Goal: Task Accomplishment & Management: Use online tool/utility

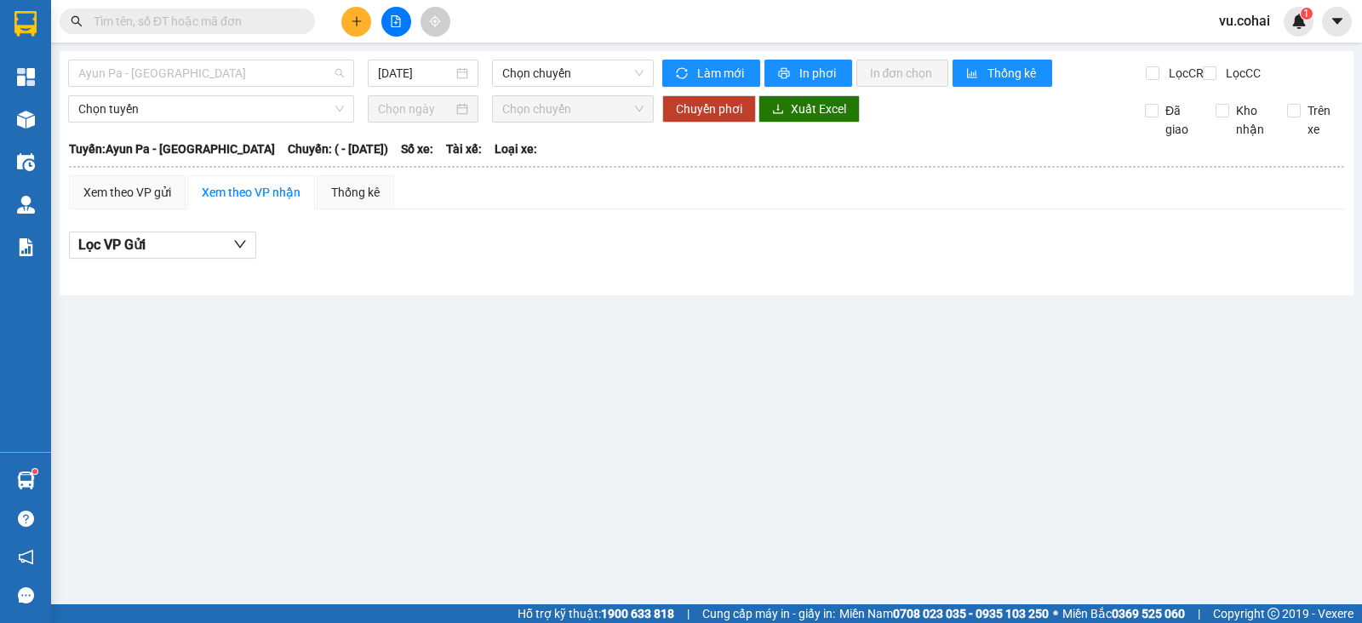
click at [310, 77] on span "Ayun Pa - [GEOGRAPHIC_DATA]" at bounding box center [211, 73] width 266 height 26
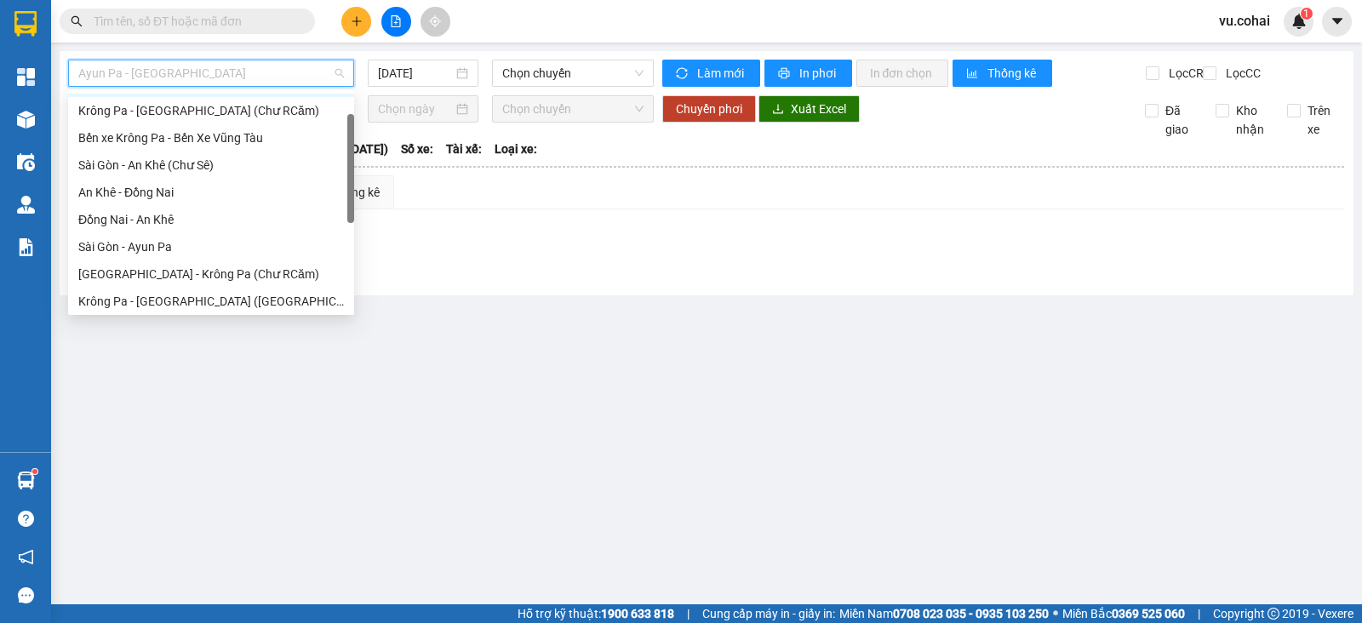
drag, startPoint x: 350, startPoint y: 127, endPoint x: 349, endPoint y: 152, distance: 25.6
click at [349, 152] on div at bounding box center [350, 168] width 7 height 109
click at [249, 163] on div "Sài Gòn - An Khê (Chư Sê)" at bounding box center [211, 166] width 266 height 19
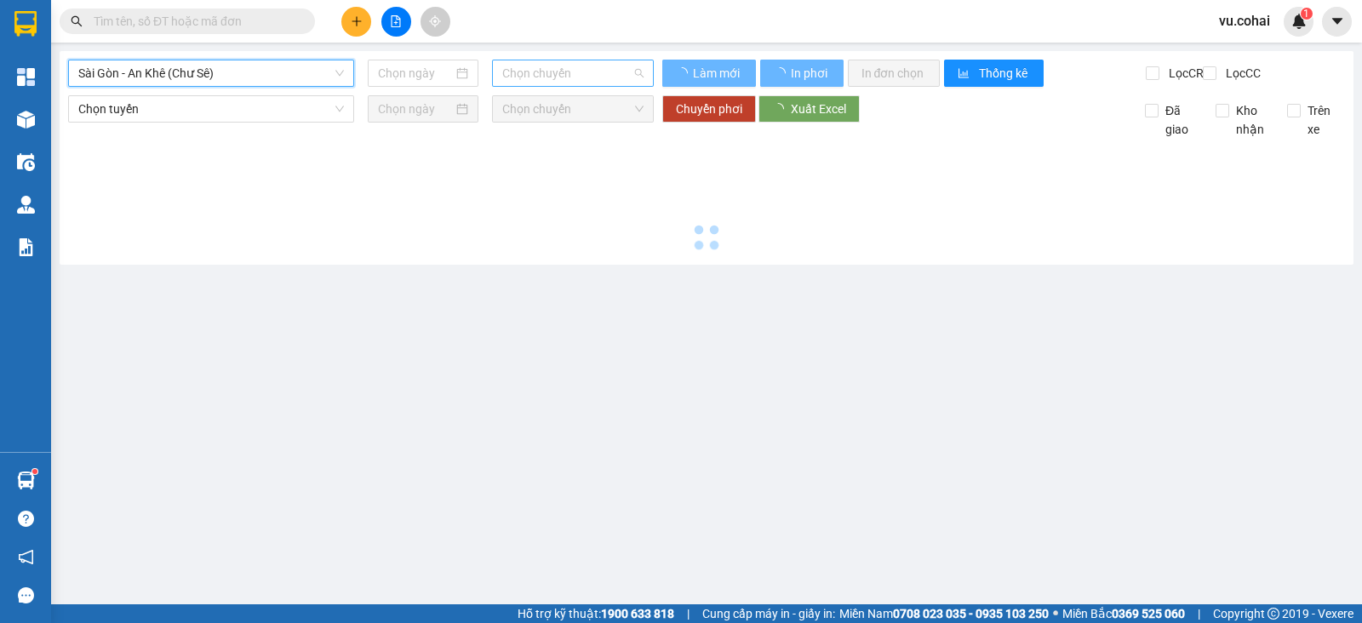
click at [589, 71] on span "Chọn chuyến" at bounding box center [572, 73] width 140 height 26
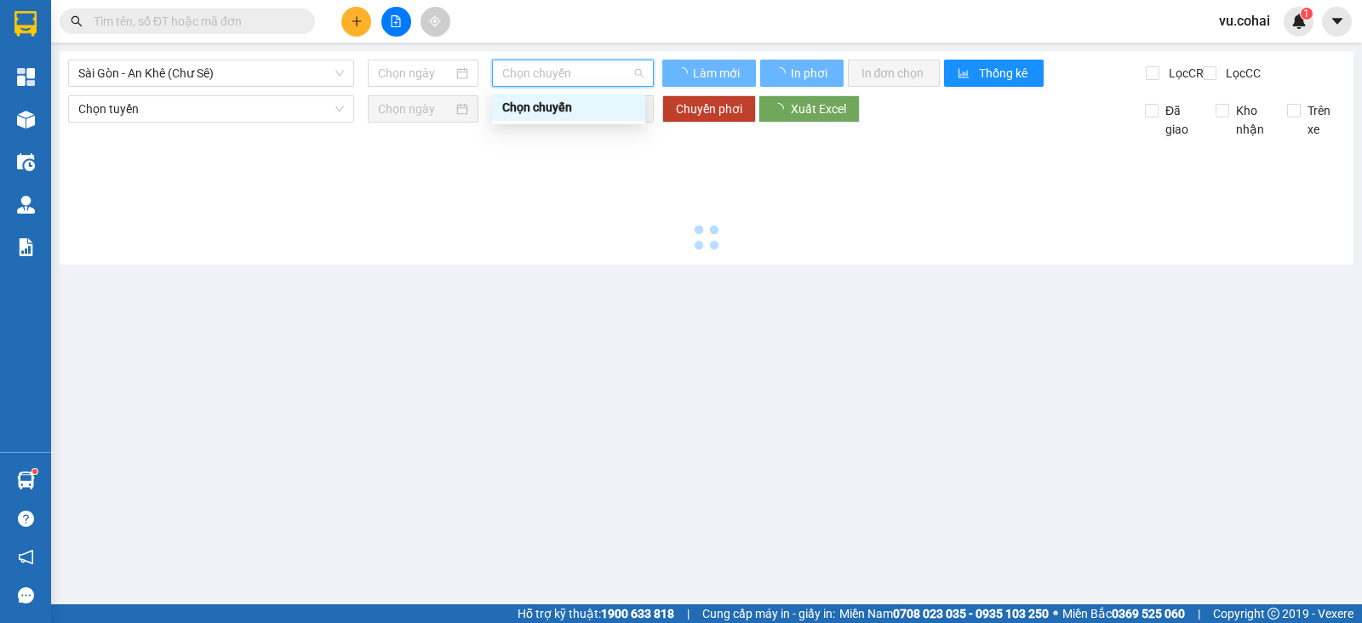
type input "[DATE]"
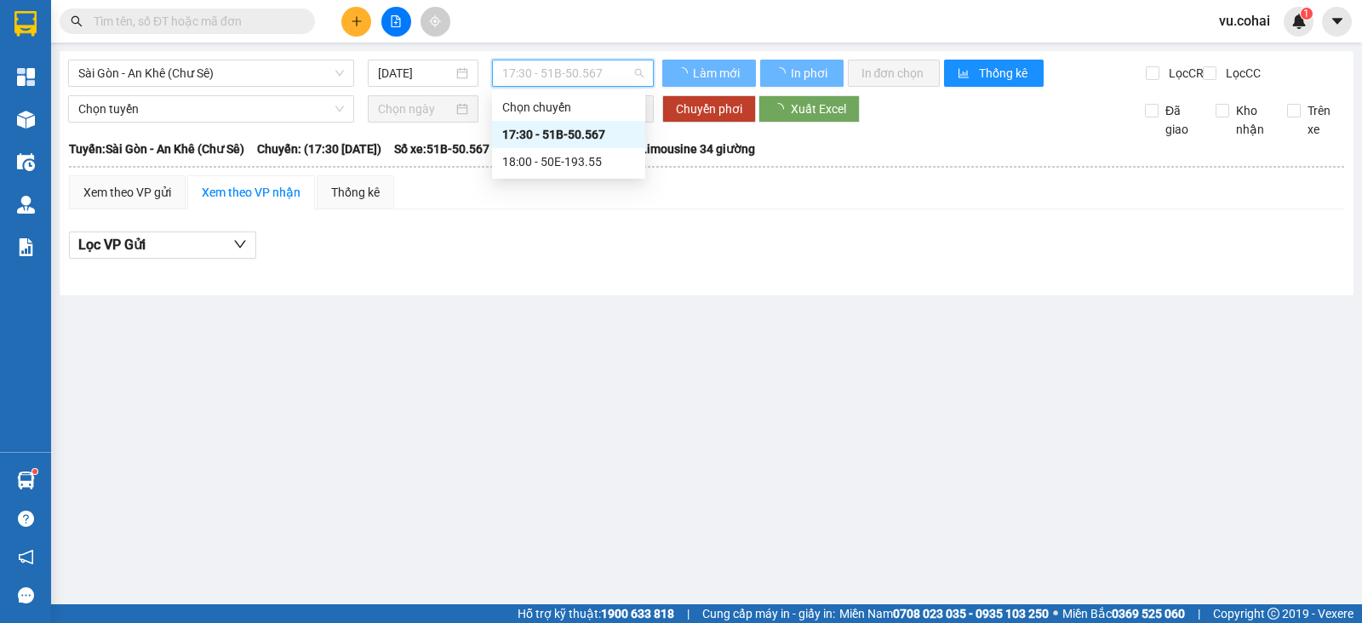
click at [591, 133] on div "17:30 - 51B-50.567" at bounding box center [568, 134] width 133 height 19
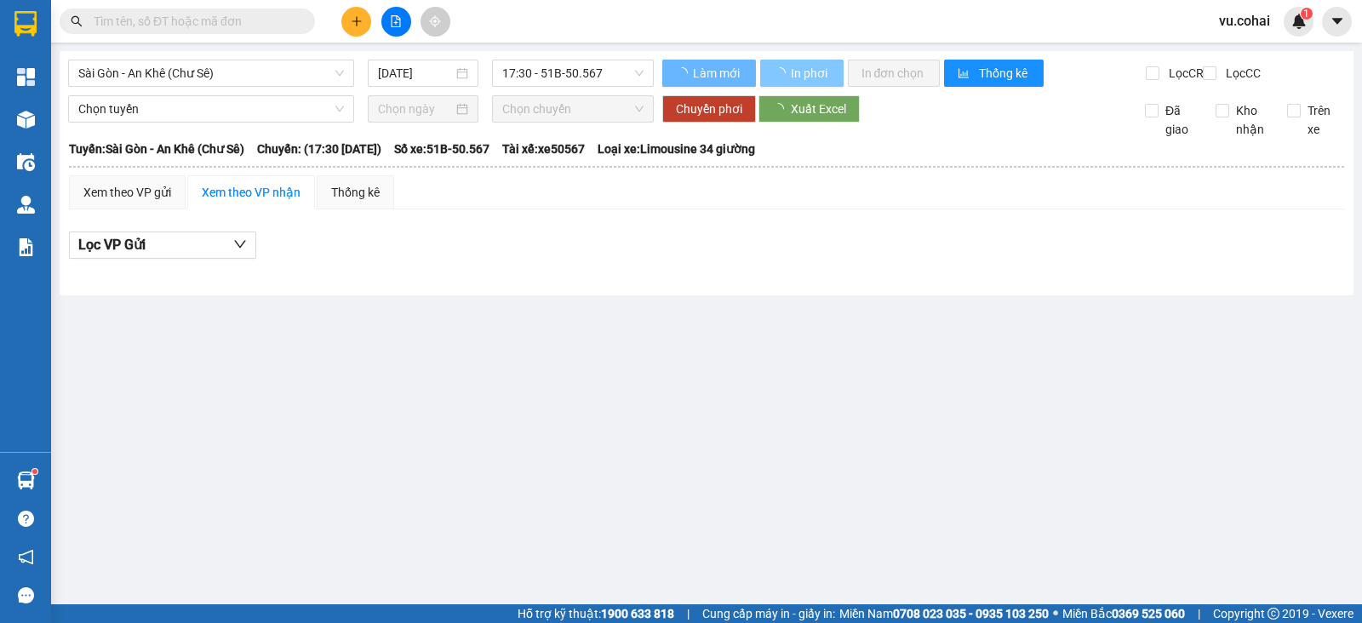
click at [806, 74] on span "In phơi" at bounding box center [810, 73] width 39 height 19
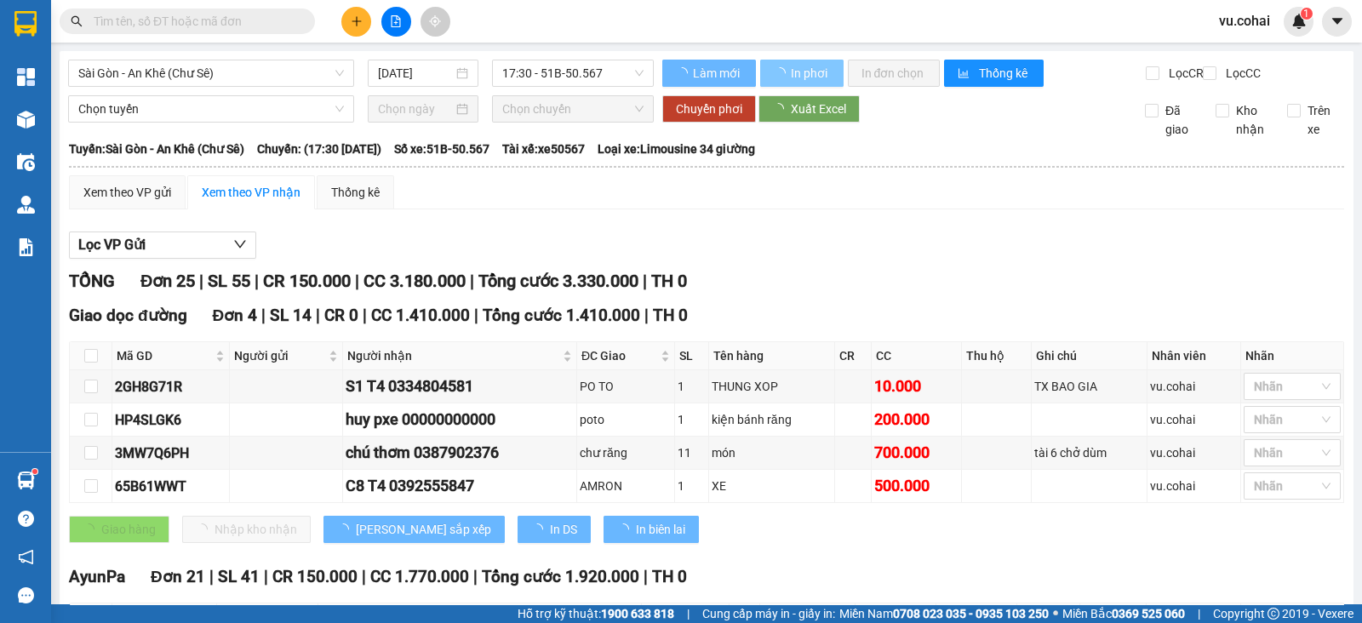
click at [806, 74] on span "In phơi" at bounding box center [810, 73] width 39 height 19
click at [791, 72] on span "In phơi" at bounding box center [810, 73] width 39 height 19
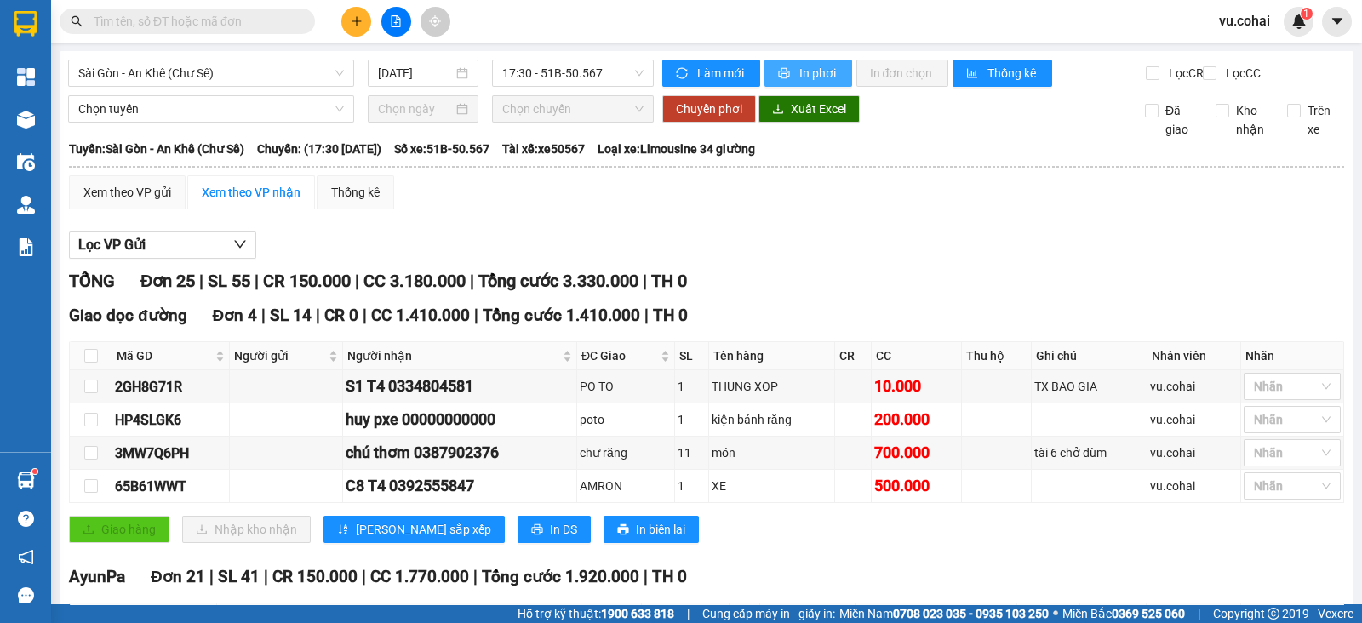
click at [800, 72] on span "In phơi" at bounding box center [819, 73] width 39 height 19
click at [263, 71] on span "Sài Gòn - An Khê (Chư Sê)" at bounding box center [211, 73] width 266 height 26
click at [196, 427] on div "HP4SLGK6" at bounding box center [171, 420] width 112 height 21
click at [235, 75] on span "Sài Gòn - An Khê (Chư Sê)" at bounding box center [211, 73] width 266 height 26
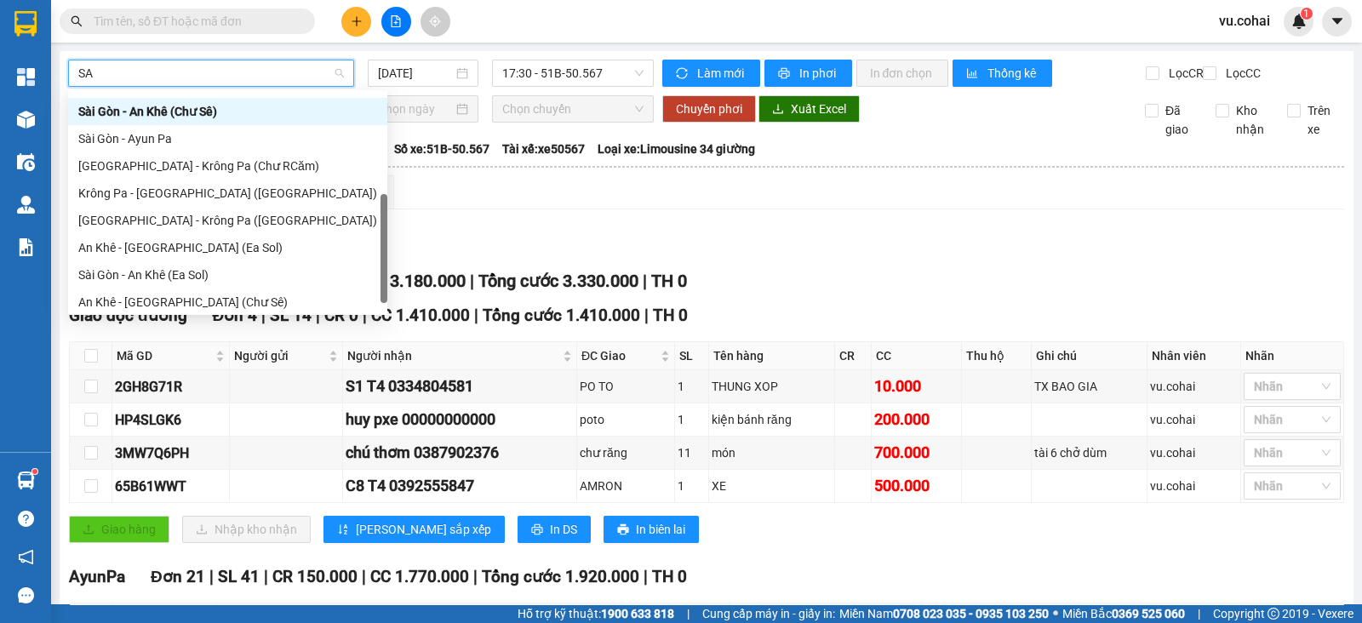
type input "SAI"
click at [204, 223] on div "Sài Gòn - Krông Pa (Uar)" at bounding box center [227, 220] width 299 height 19
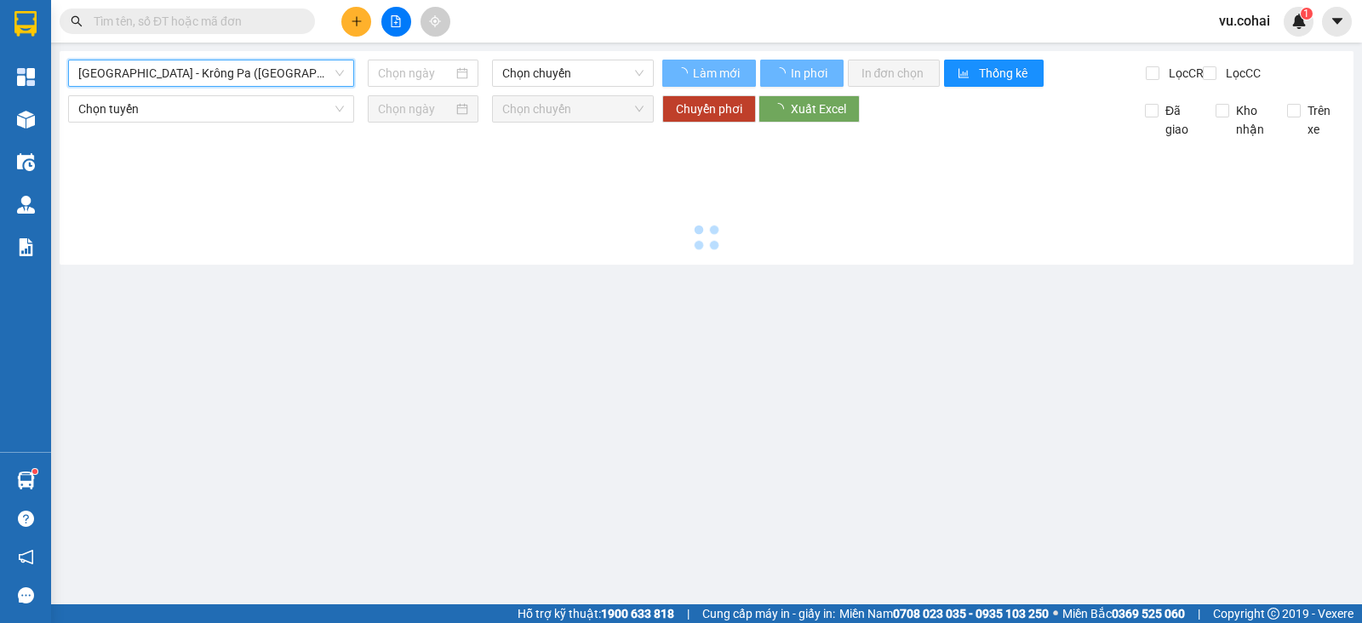
type input "11/09/2025"
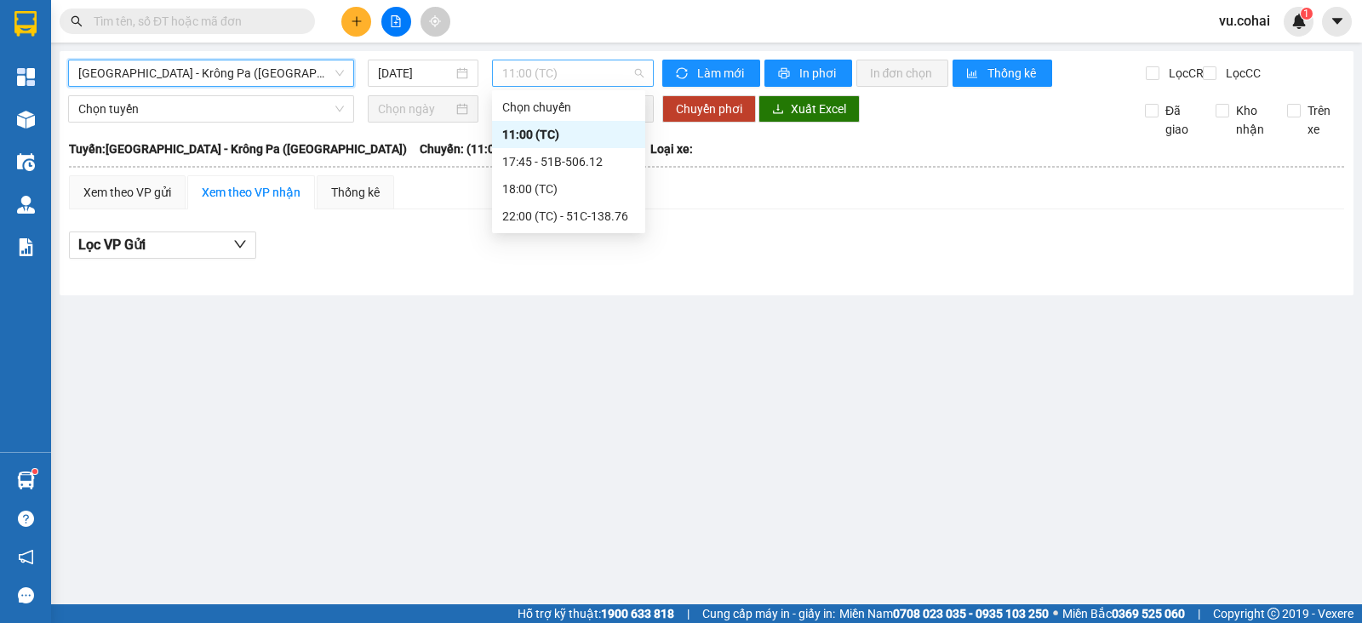
click at [579, 68] on span "11:00 (TC)" at bounding box center [572, 73] width 140 height 26
click at [596, 154] on div "17:45 - 51B-506.12" at bounding box center [568, 161] width 133 height 19
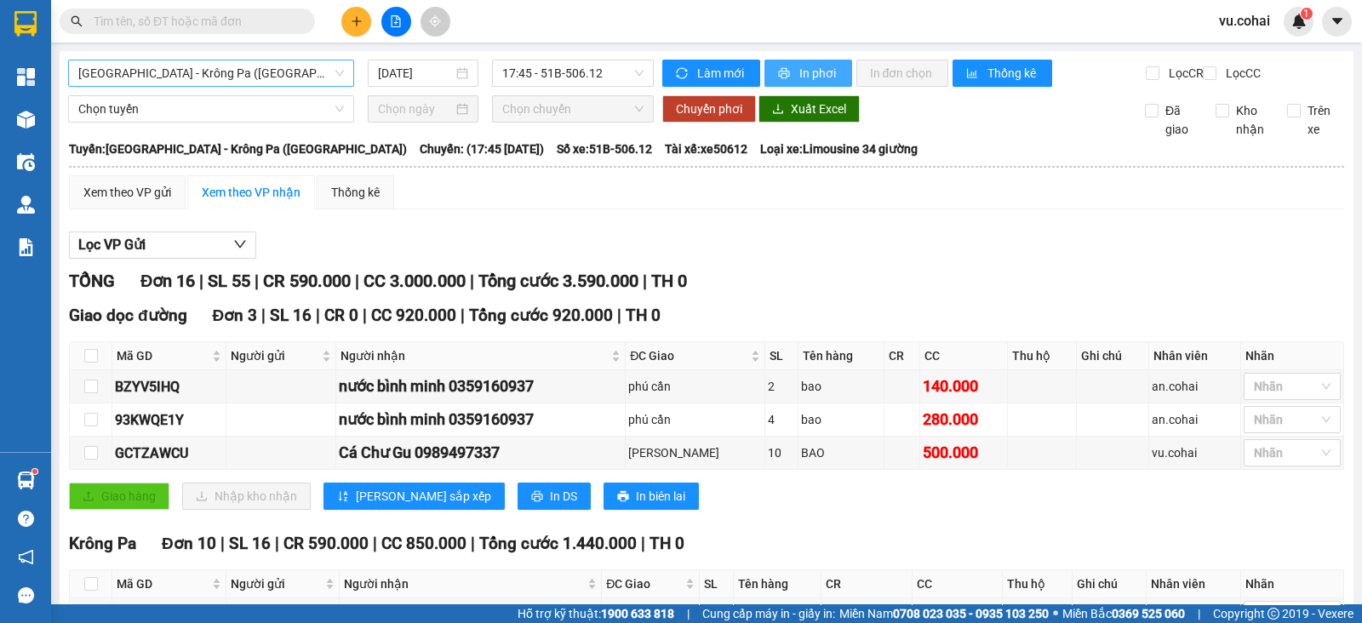
click at [806, 77] on span "In phơi" at bounding box center [819, 73] width 39 height 19
click at [806, 66] on span "In phơi" at bounding box center [819, 73] width 39 height 19
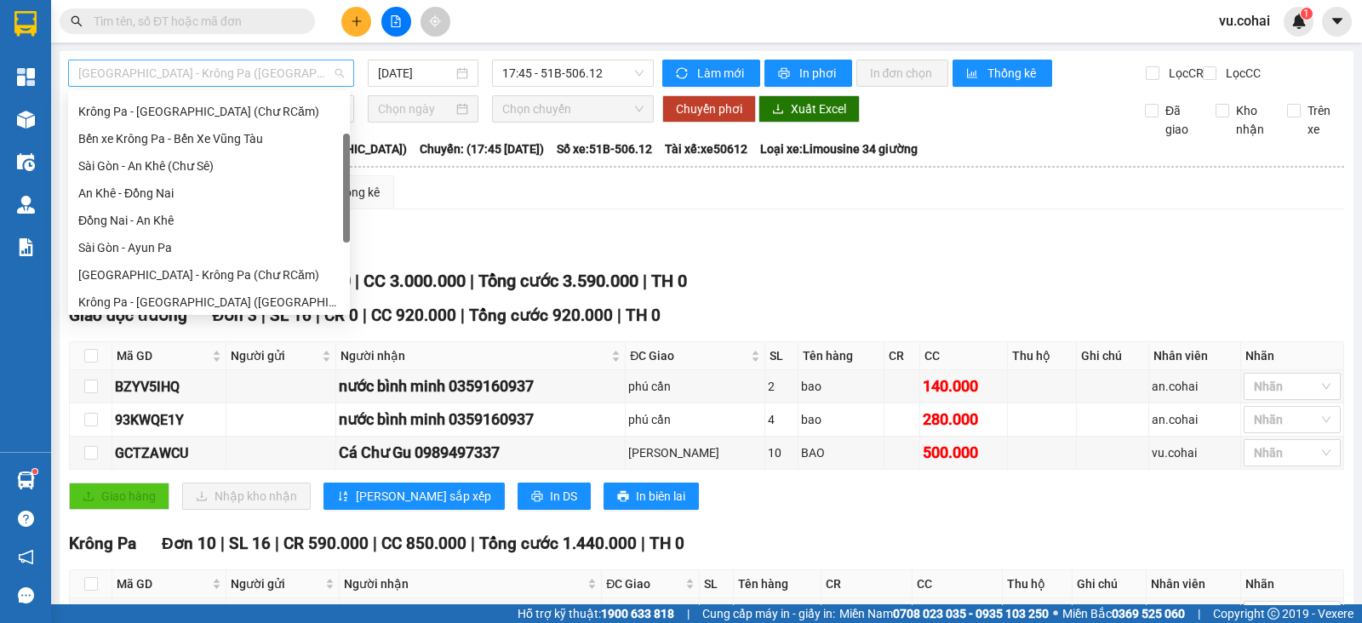
scroll to position [81, 0]
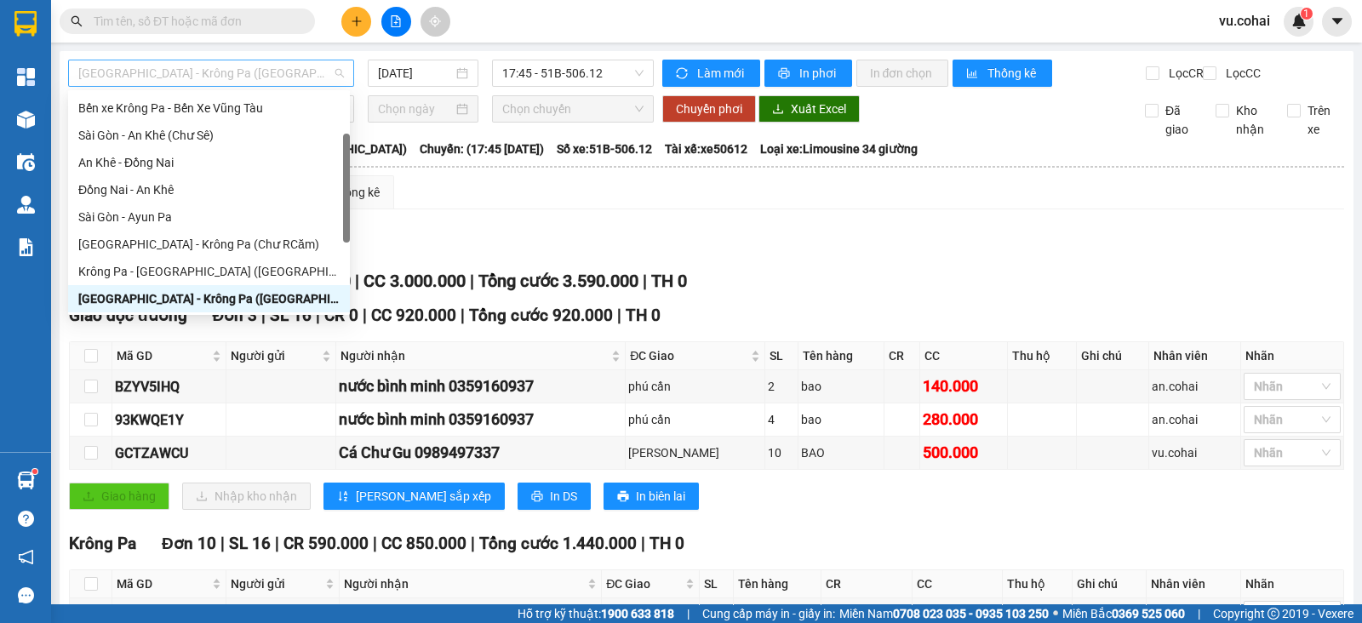
click at [283, 73] on span "Sài Gòn - Krông Pa (Uar)" at bounding box center [211, 73] width 266 height 26
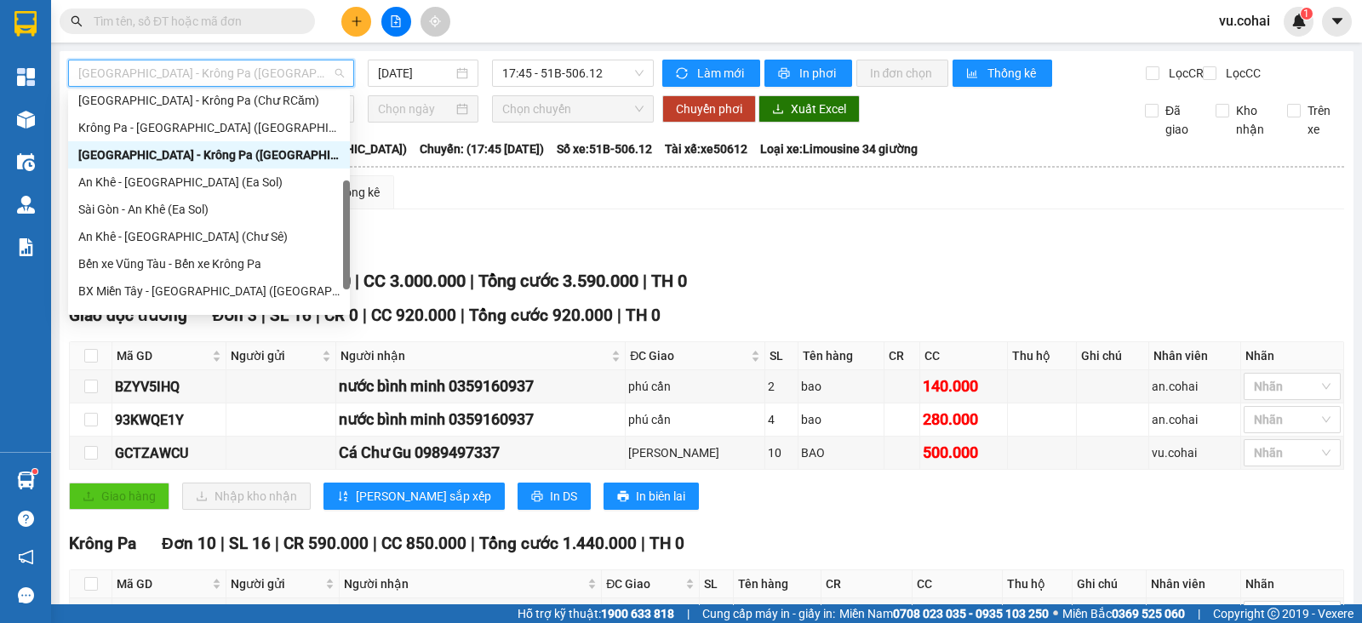
scroll to position [245, 0]
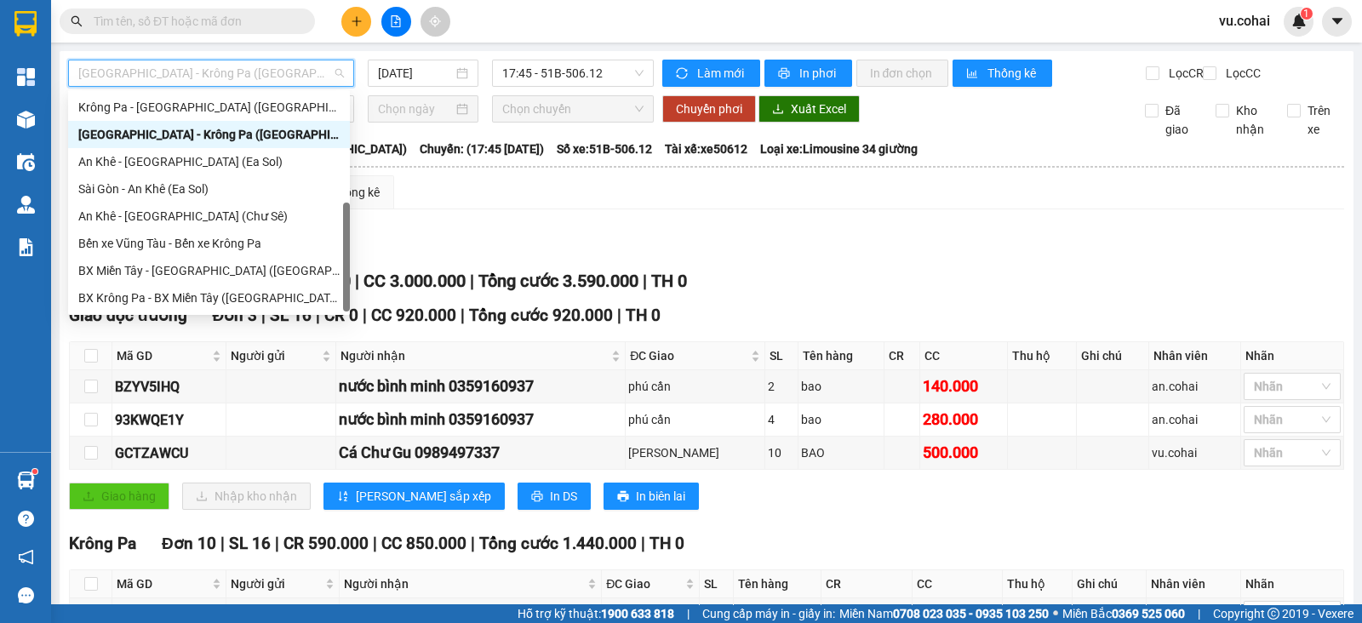
drag, startPoint x: 345, startPoint y: 168, endPoint x: 332, endPoint y: 276, distance: 108.9
click at [332, 276] on div "Sài Gòn - Krông Pa (Chư RCăm) Krông Pa - Sài Gòn (Uar) Sài Gòn - Krông Pa (Uar)…" at bounding box center [209, 203] width 282 height 218
click at [234, 234] on div "Bến xe Vũng Tàu - Bến xe Krông Pa" at bounding box center [208, 243] width 261 height 19
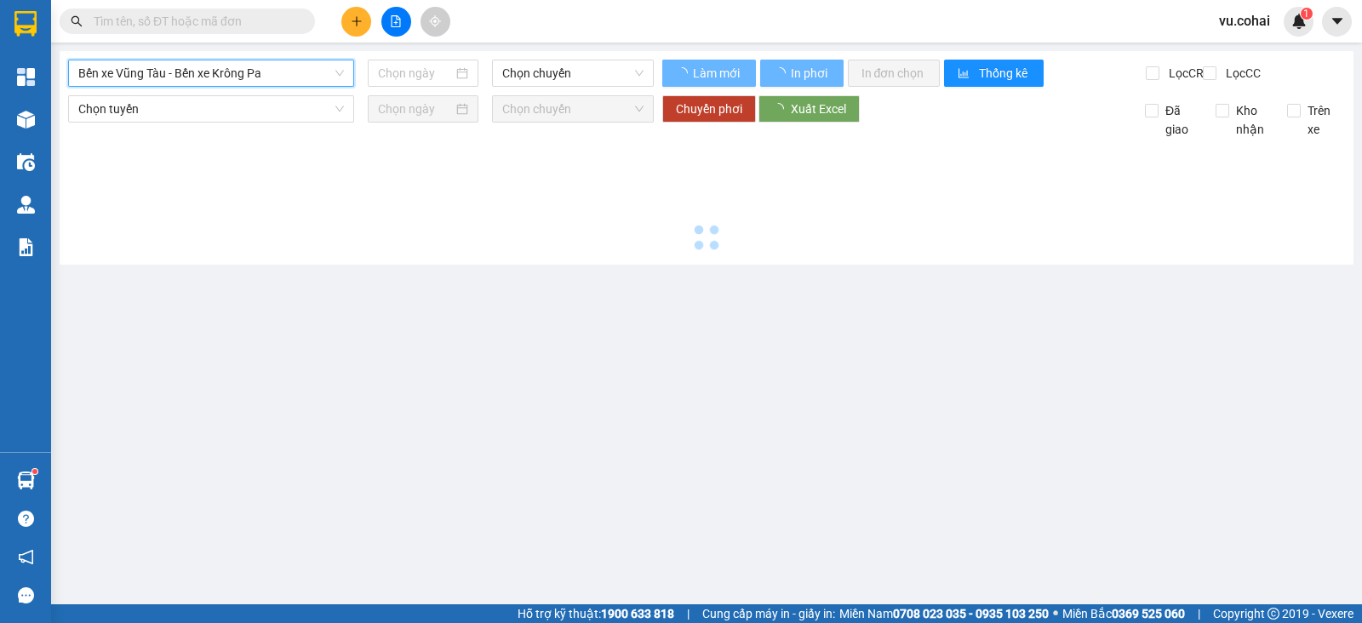
type input "11/09/2025"
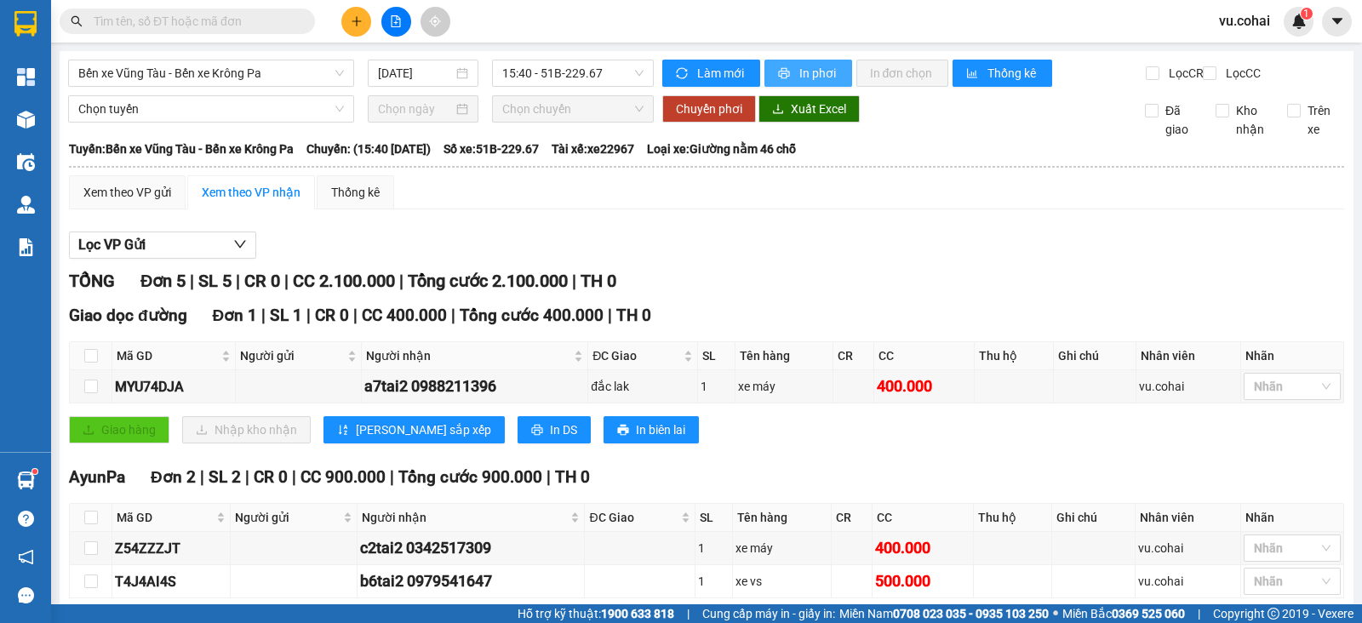
click at [820, 75] on span "In phơi" at bounding box center [819, 73] width 39 height 19
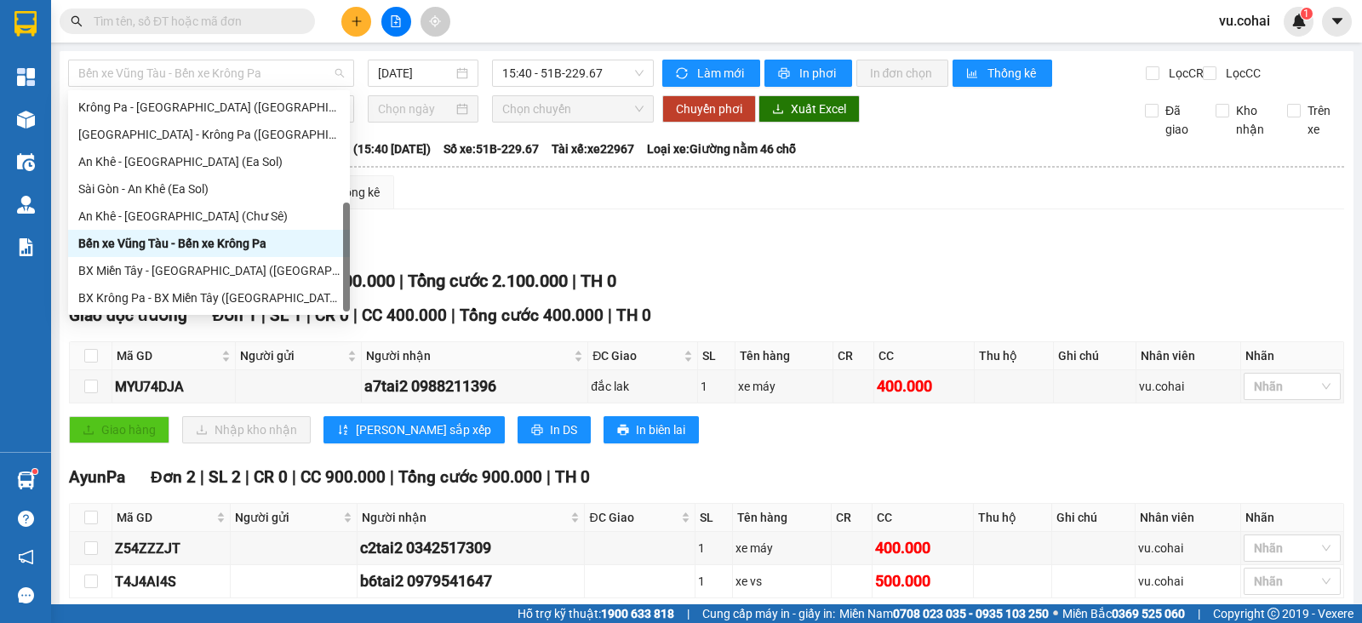
click at [238, 53] on div "Bến xe Vũng Tàu - Bến xe Krông Pa 11/09/2025 15:40 - 51B-229.67 Làm mới In phơi…" at bounding box center [707, 462] width 1294 height 822
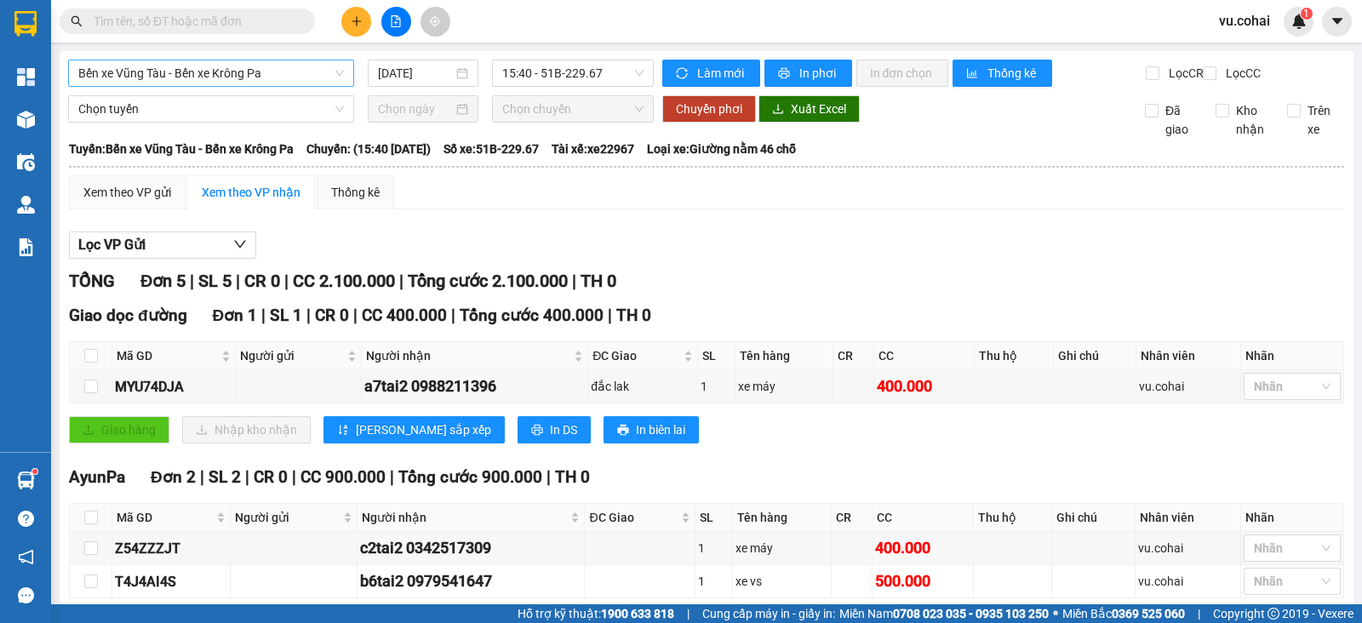
click at [307, 64] on span "Bến xe Vũng Tàu - Bến xe Krông Pa" at bounding box center [211, 73] width 266 height 26
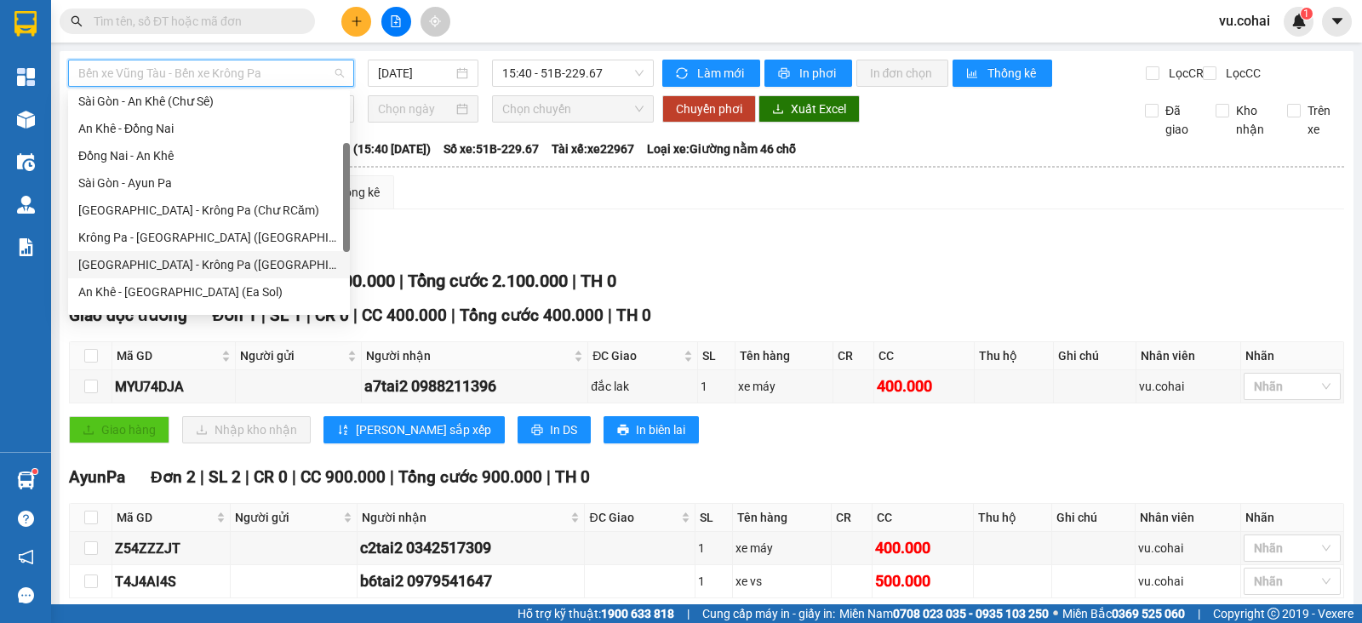
scroll to position [111, 0]
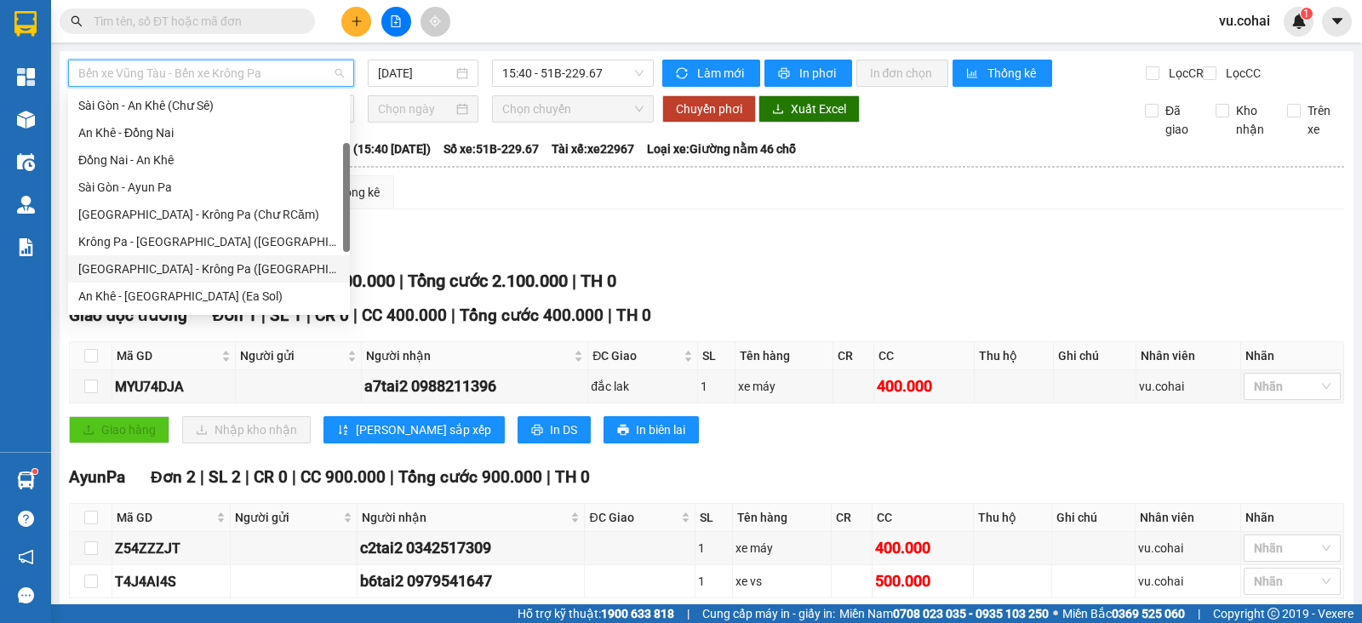
drag, startPoint x: 345, startPoint y: 219, endPoint x: 338, endPoint y: 159, distance: 60.0
click at [338, 159] on div "Sài Gòn - An Khê (Chư Sê) An Khê - Đồng Nai Đồng Nai - An Khê Sài Gòn - Ayun Pa…" at bounding box center [209, 203] width 282 height 218
click at [259, 215] on div "Sài Gòn - Krông Pa (Chư RCăm)" at bounding box center [208, 214] width 261 height 19
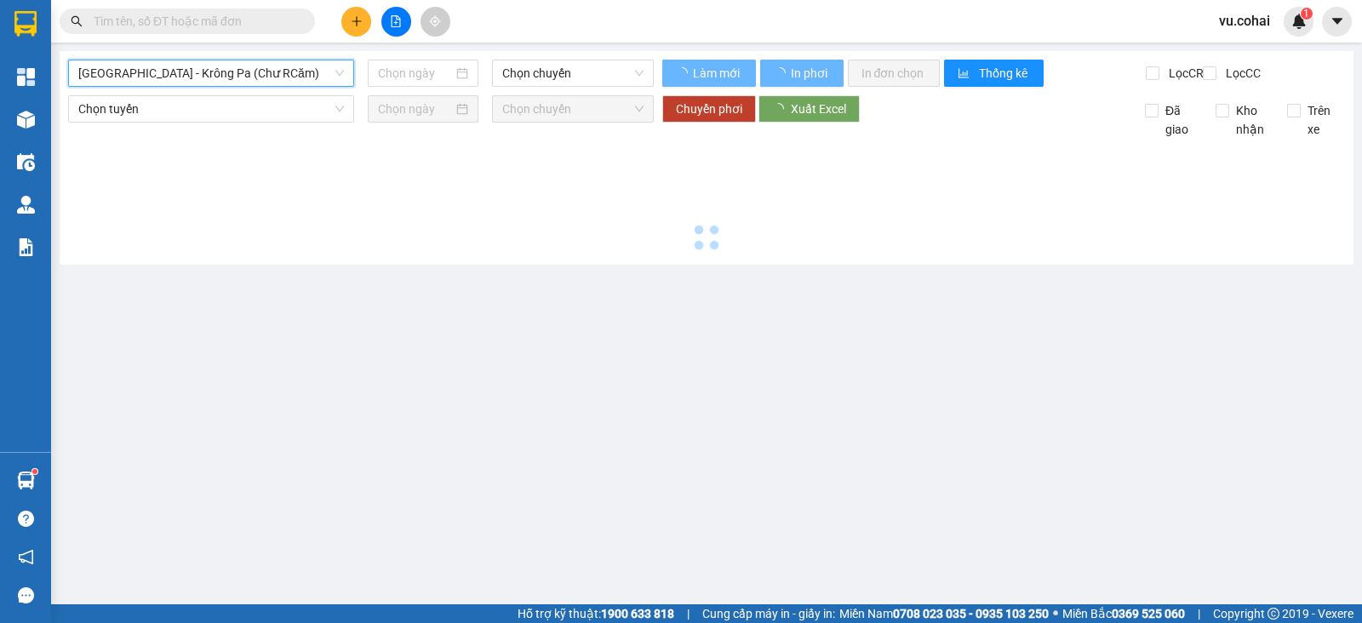
type input "11/09/2025"
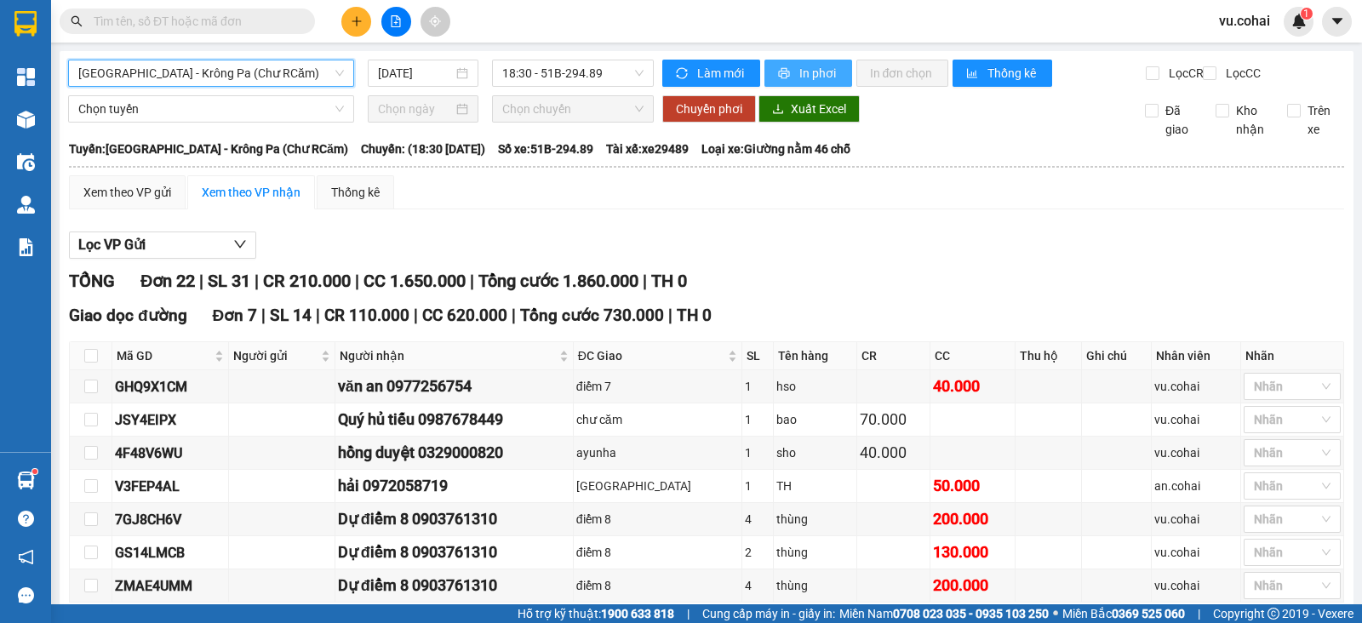
click at [784, 73] on button "In phơi" at bounding box center [809, 73] width 88 height 27
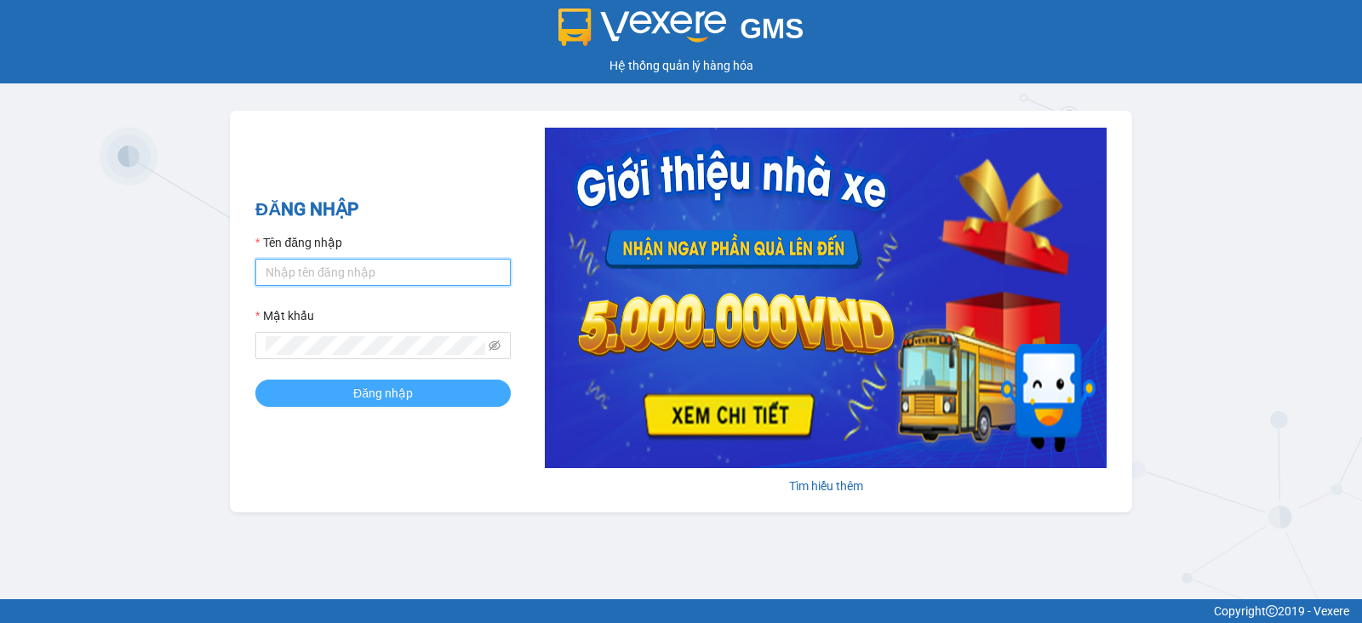
type input "vu.cohai"
click at [401, 398] on span "Đăng nhập" at bounding box center [383, 393] width 60 height 19
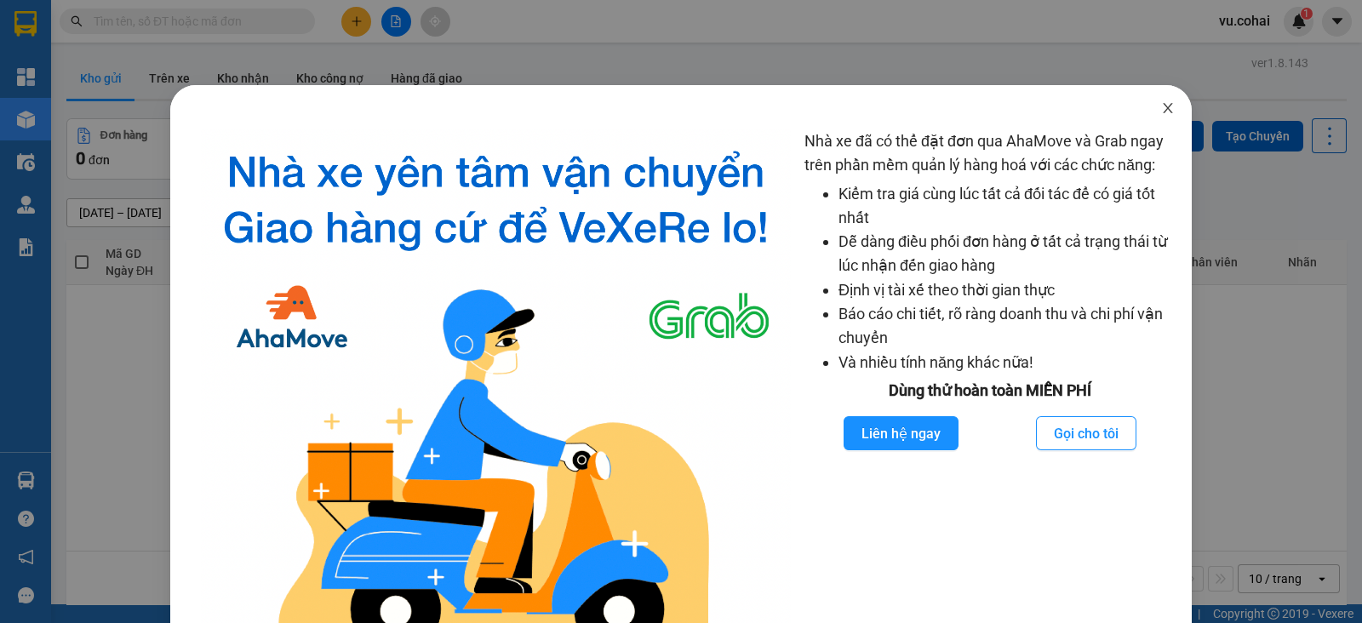
click at [1161, 108] on icon "close" at bounding box center [1168, 108] width 14 height 14
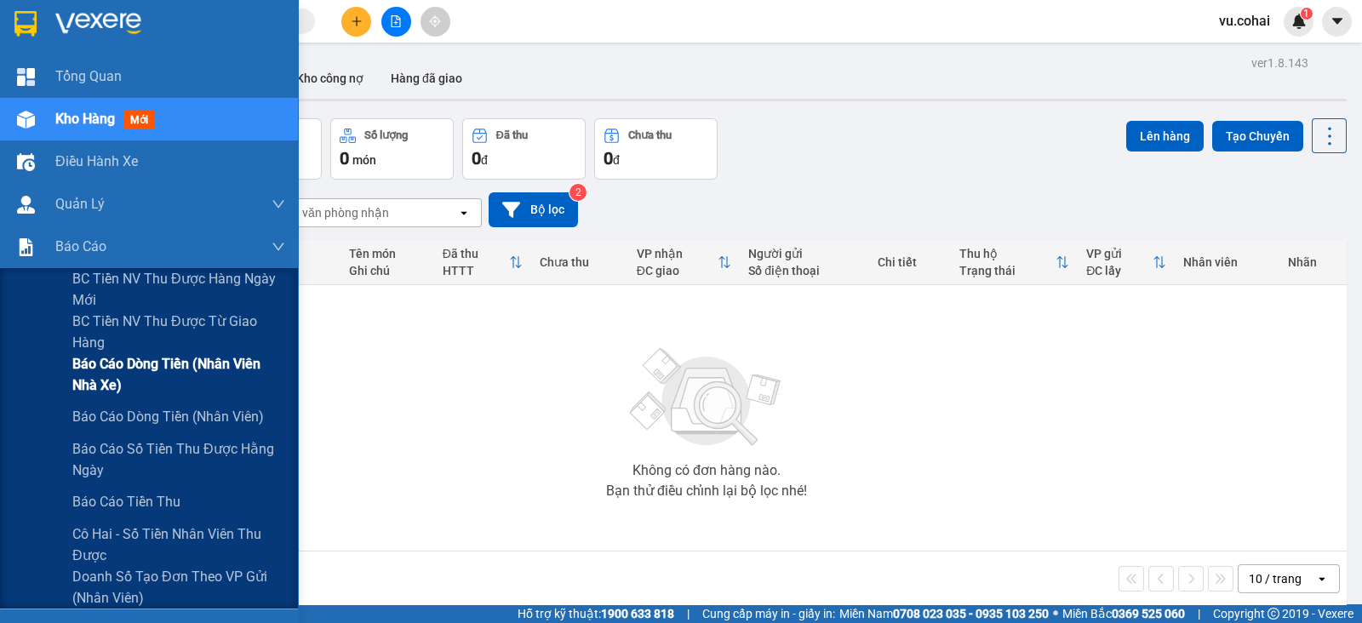
click at [162, 356] on span "Báo cáo dòng tiền (Nhân viên Nhà xe)" at bounding box center [178, 374] width 213 height 43
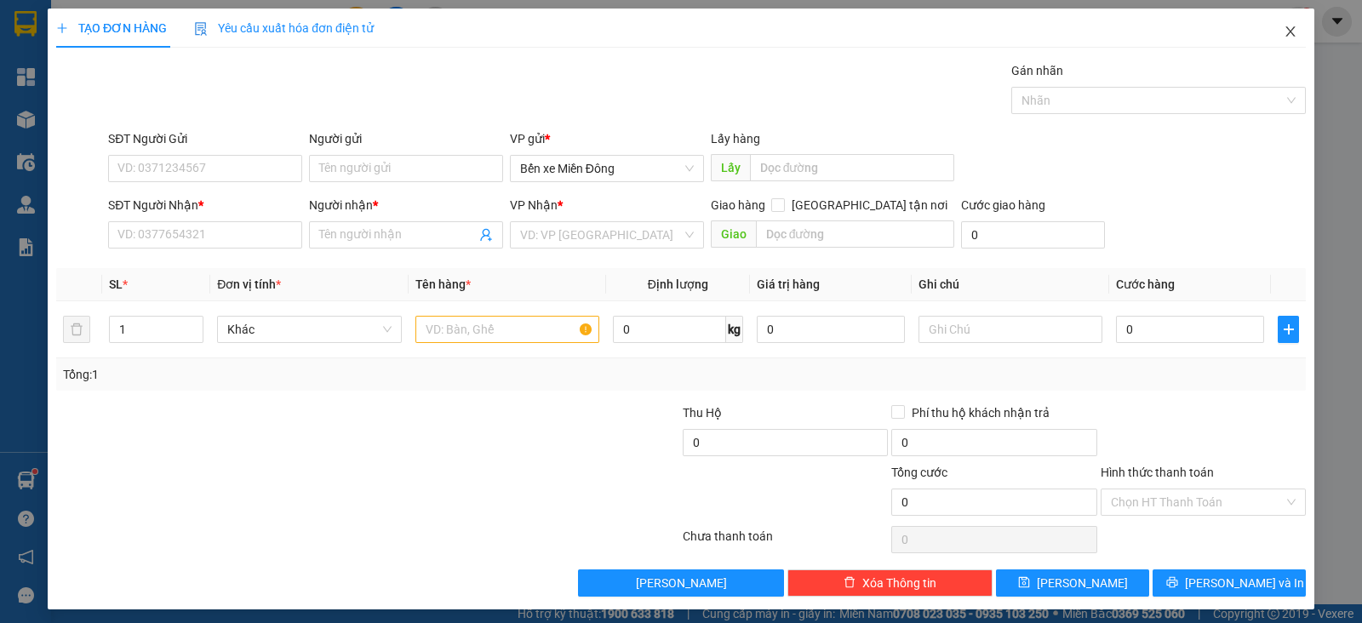
click at [1279, 49] on span "Close" at bounding box center [1291, 33] width 48 height 48
